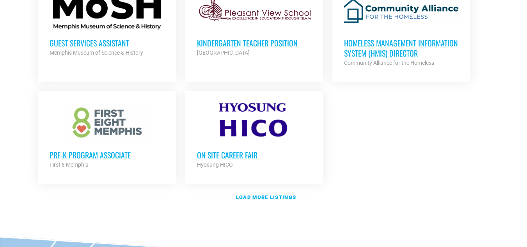
scroll to position [932, 0]
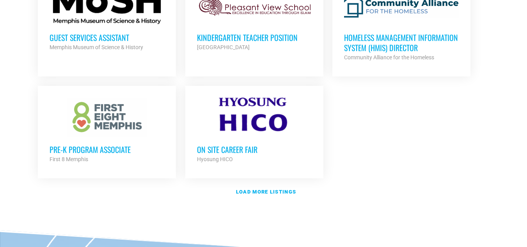
click at [85, 149] on h3 "Pre-K Program Associate" at bounding box center [107, 149] width 115 height 10
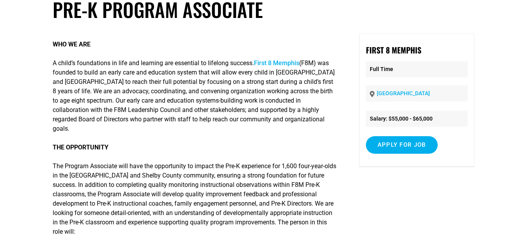
scroll to position [120, 0]
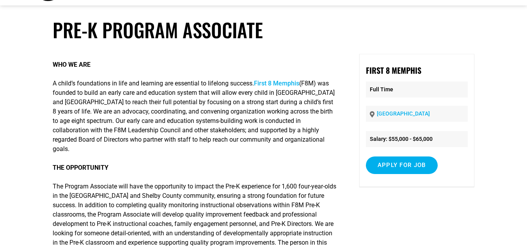
scroll to position [0, 0]
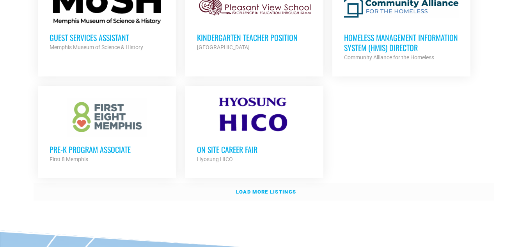
click at [276, 189] on strong "Load more listings" at bounding box center [266, 192] width 60 height 6
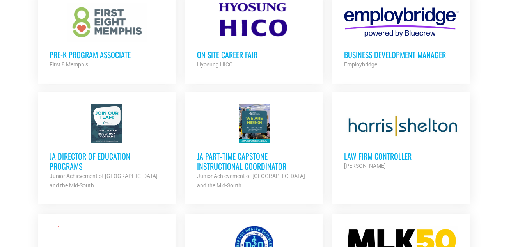
scroll to position [1031, 0]
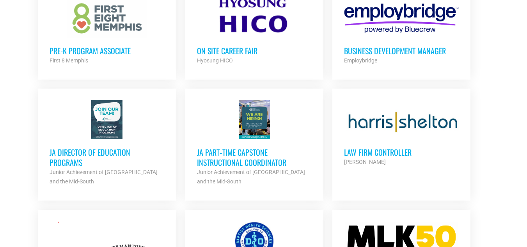
click at [229, 151] on h3 "JA Part‐time Capstone Instructional Coordinator" at bounding box center [254, 157] width 115 height 20
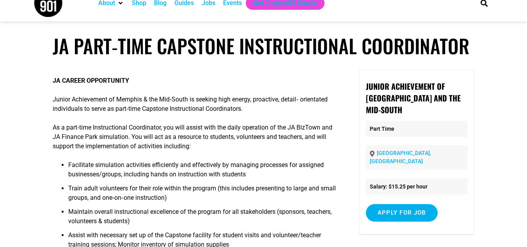
scroll to position [31, 0]
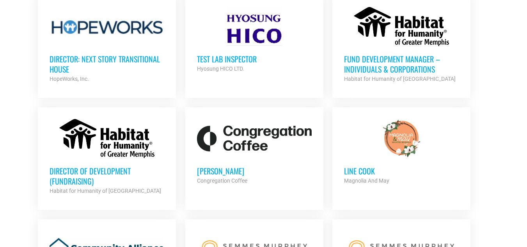
scroll to position [1379, 0]
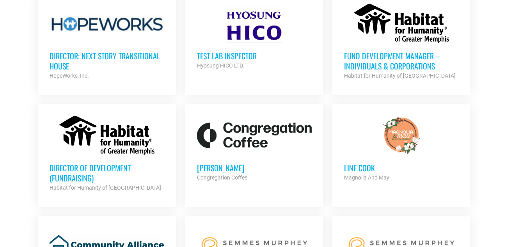
drag, startPoint x: 472, startPoint y: 242, endPoint x: 491, endPoint y: 101, distance: 141.7
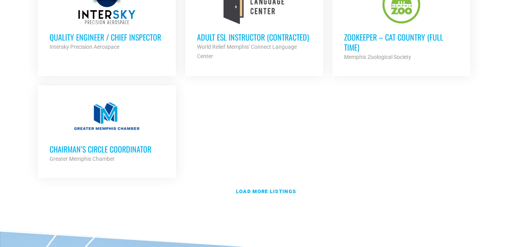
scroll to position [1741, 0]
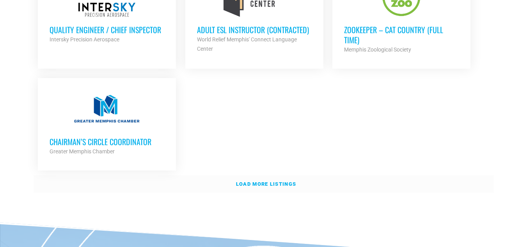
click at [270, 181] on strong "Load more listings" at bounding box center [266, 184] width 60 height 6
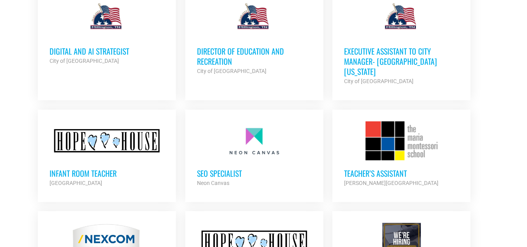
scroll to position [2303, 0]
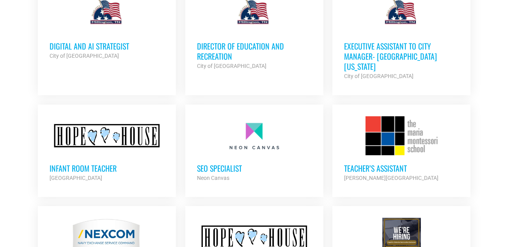
click at [83, 163] on h3 "Infant Room Teacher" at bounding box center [107, 168] width 115 height 10
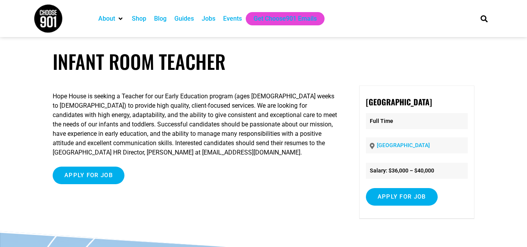
click at [83, 150] on p "Hope House is seeking a Teacher for our Early Education program (ages [DEMOGRAP…" at bounding box center [196, 125] width 286 height 66
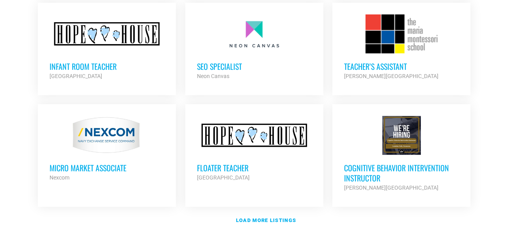
scroll to position [2419, 0]
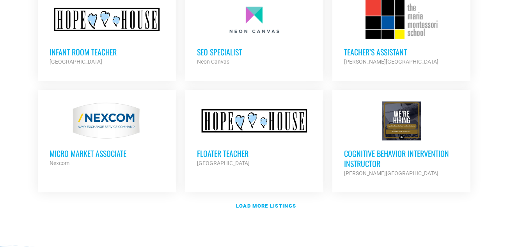
click at [227, 148] on h3 "Floater Teacher" at bounding box center [254, 153] width 115 height 10
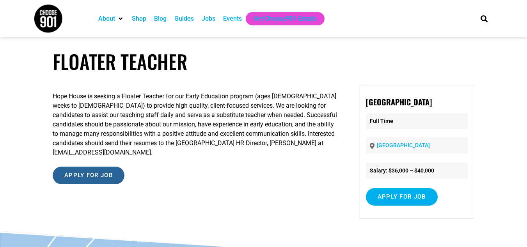
click at [89, 167] on input "Apply for job" at bounding box center [89, 176] width 72 height 18
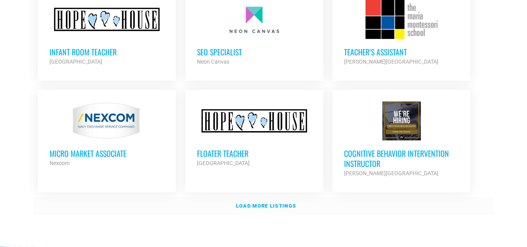
click at [264, 203] on strong "Load more listings" at bounding box center [266, 206] width 60 height 6
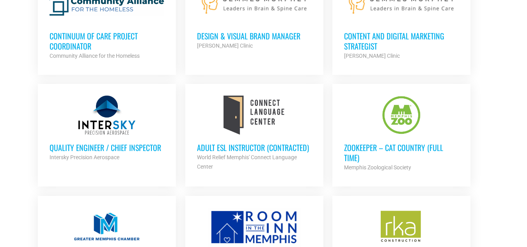
scroll to position [1136, 0]
